Goal: Navigation & Orientation: Find specific page/section

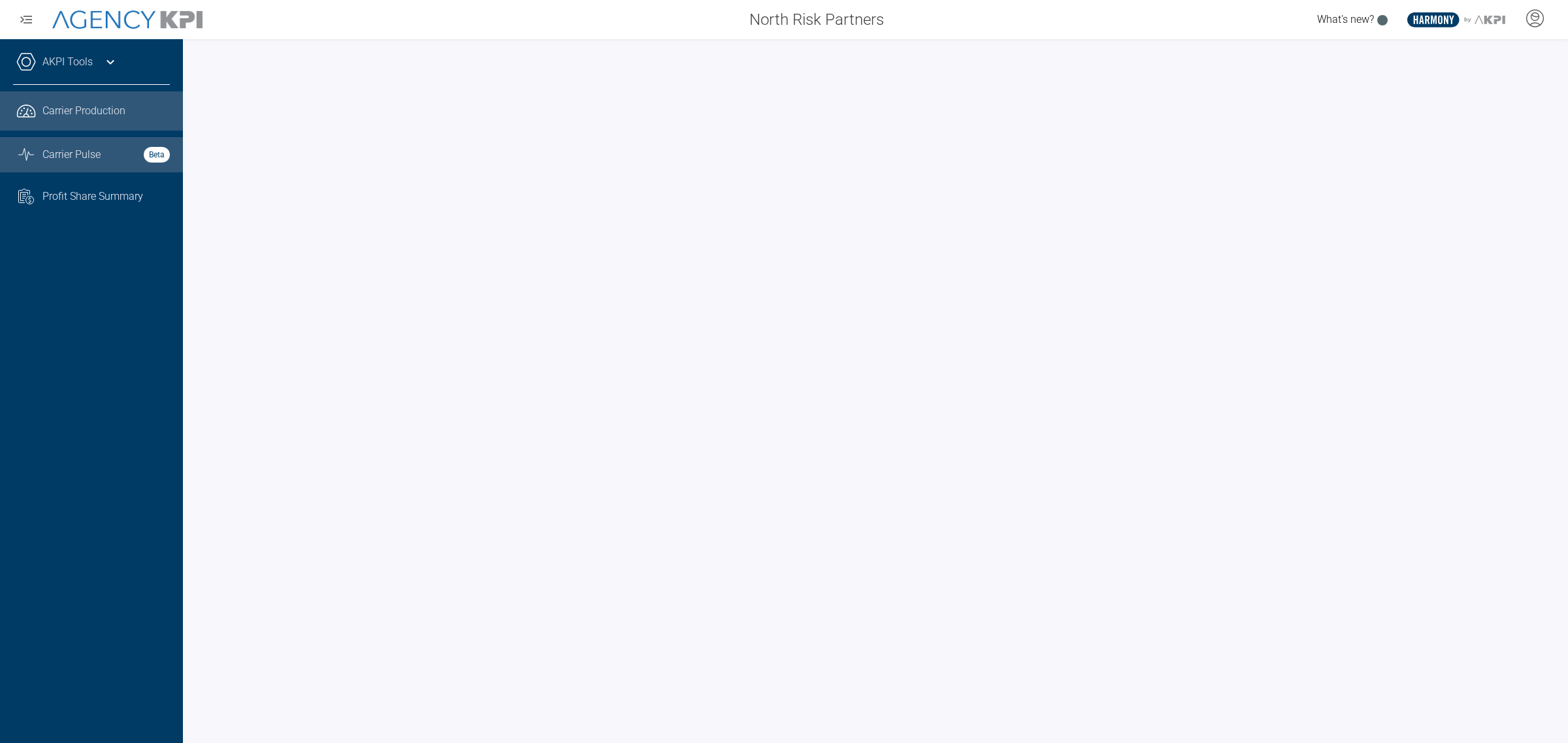
click at [25, 114] on icon at bounding box center [25, 115] width 5 height 3
click at [25, 150] on icon "Graph Stats Streamline Icon: [URL][DOMAIN_NAME]" at bounding box center [27, 155] width 20 height 16
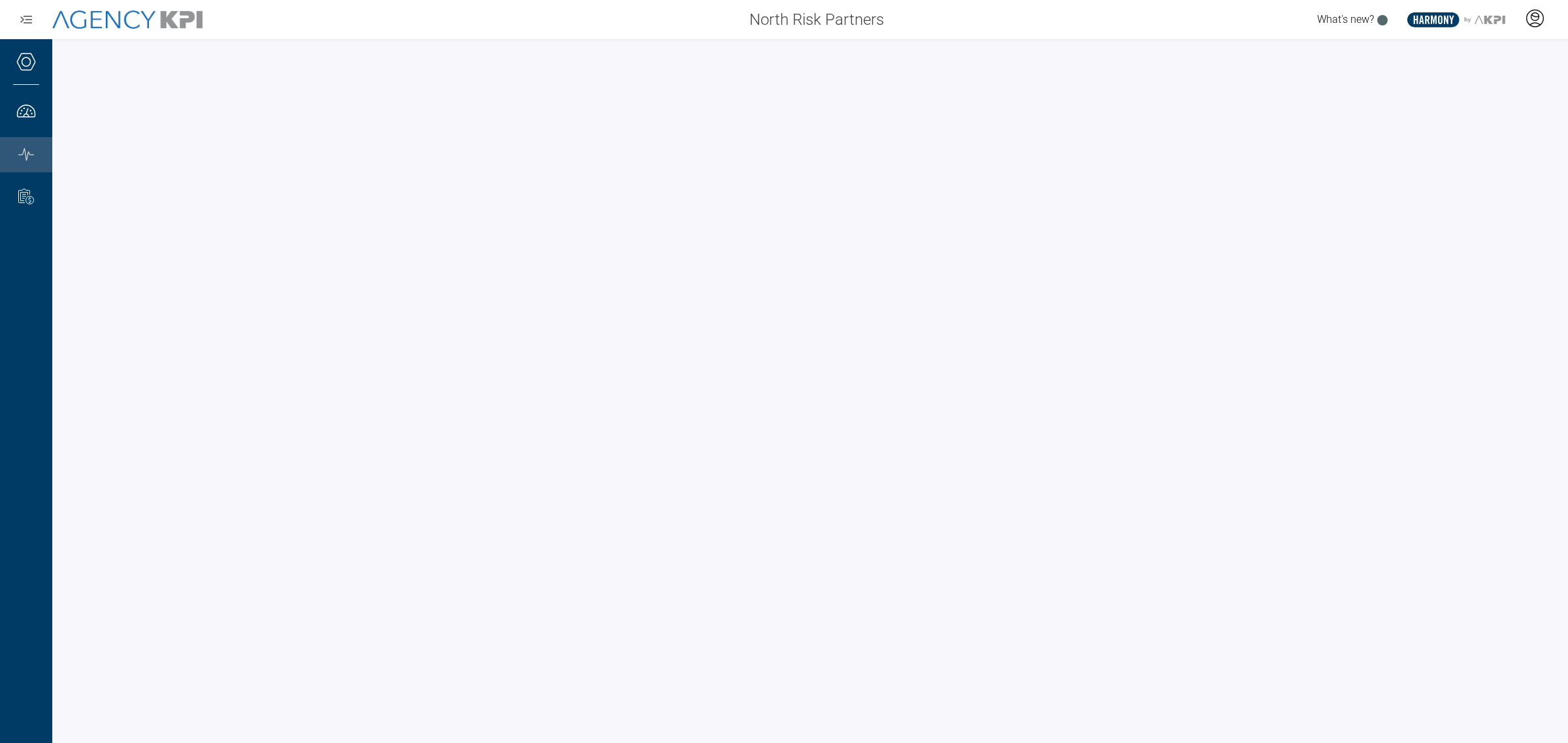
click at [1531, 17] on icon at bounding box center [1535, 17] width 8 height 8
click at [1452, 89] on span "Log Out" at bounding box center [1440, 91] width 34 height 11
